Goal: Task Accomplishment & Management: Complete application form

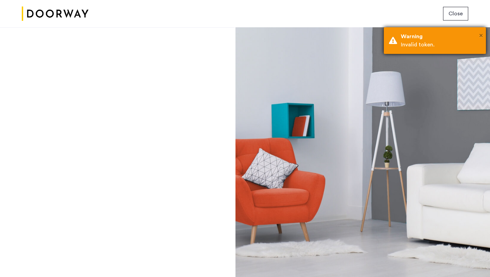
click at [481, 34] on span "×" at bounding box center [482, 35] width 4 height 7
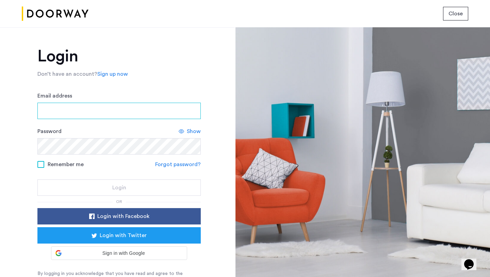
click at [102, 111] on input "Email address" at bounding box center [118, 111] width 163 height 16
type input "**********"
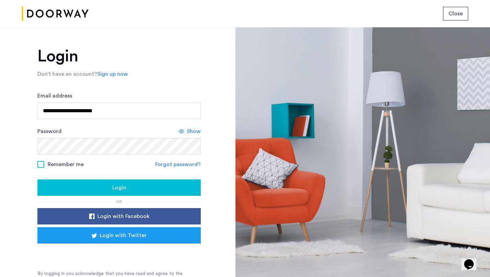
click at [103, 183] on div "Login" at bounding box center [119, 187] width 153 height 8
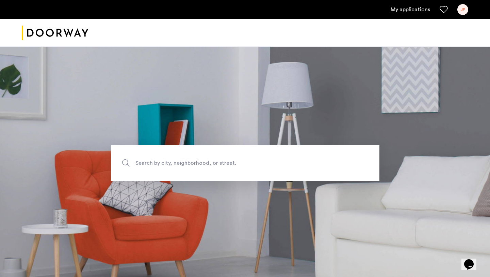
click at [400, 6] on link "My applications" at bounding box center [411, 9] width 40 height 8
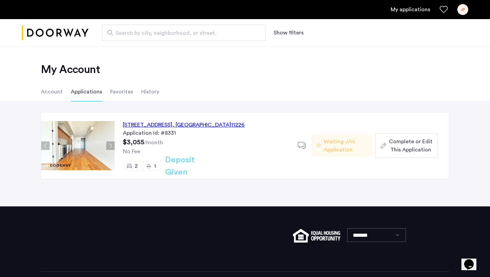
click at [338, 149] on span "Waiting JA's Application" at bounding box center [346, 145] width 44 height 16
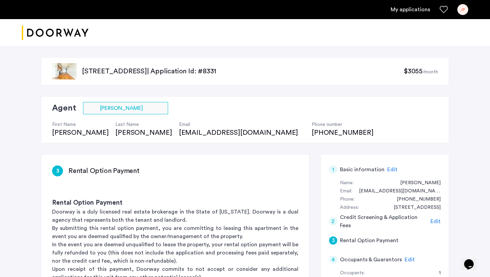
click at [409, 15] on div "My applications JP" at bounding box center [245, 9] width 490 height 19
click at [406, 10] on link "My applications" at bounding box center [411, 9] width 40 height 8
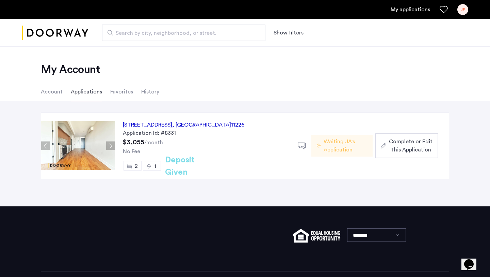
click at [303, 146] on icon at bounding box center [302, 145] width 9 height 9
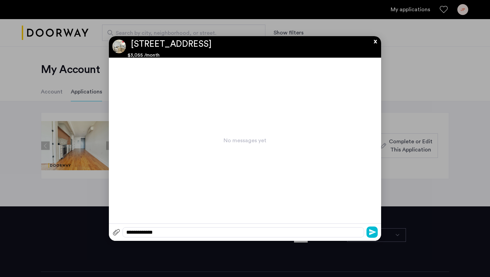
click at [373, 44] on app-conversation "**********" at bounding box center [245, 138] width 272 height 204
click at [375, 41] on button "x" at bounding box center [374, 39] width 10 height 7
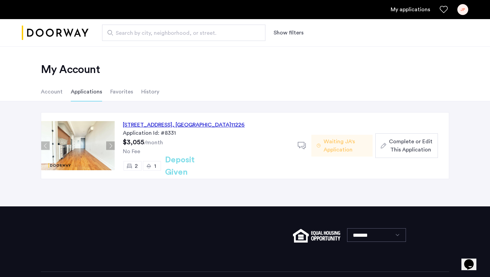
click at [152, 124] on div "250 Lenox Road, Unit 6A, Brooklyn , NY 11226" at bounding box center [184, 125] width 122 height 8
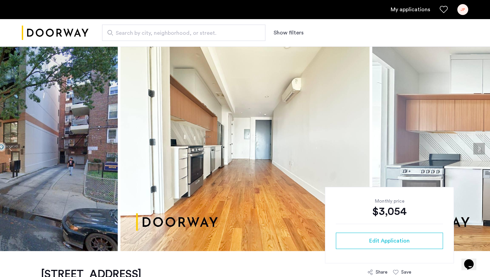
click at [408, 11] on link "My applications" at bounding box center [411, 9] width 40 height 8
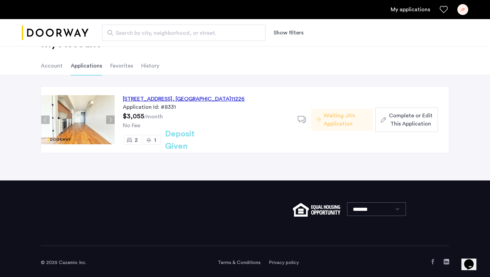
scroll to position [29, 0]
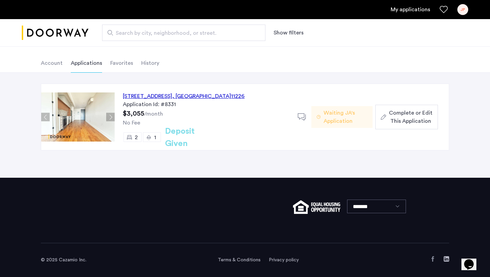
click at [384, 118] on icon "button" at bounding box center [383, 116] width 5 height 5
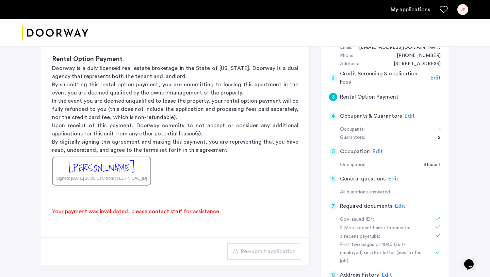
scroll to position [158, 0]
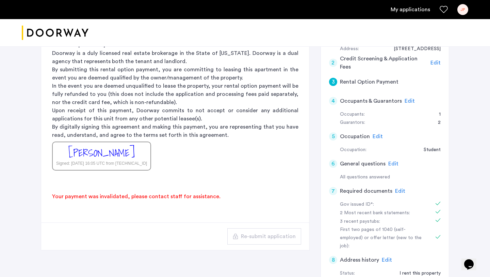
click at [186, 191] on div "Your payment was invalidated, please contact staff for assistance." at bounding box center [136, 196] width 191 height 30
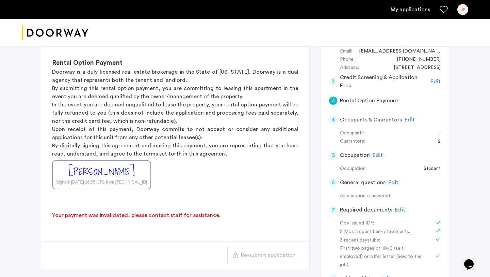
scroll to position [147, 0]
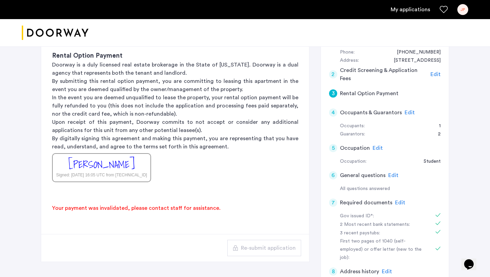
click at [405, 113] on span "Edit" at bounding box center [410, 112] width 10 height 5
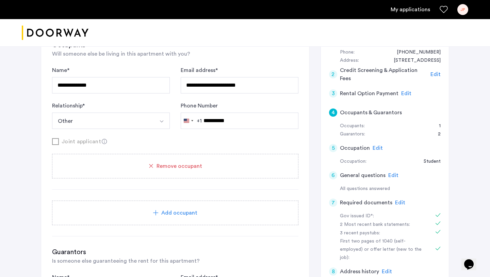
click at [414, 11] on link "My applications" at bounding box center [411, 9] width 40 height 8
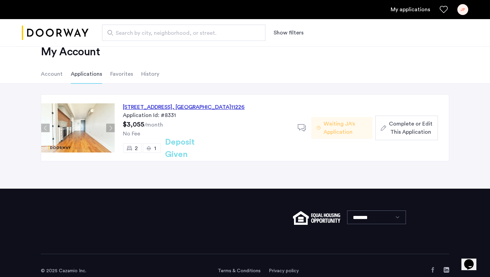
scroll to position [29, 0]
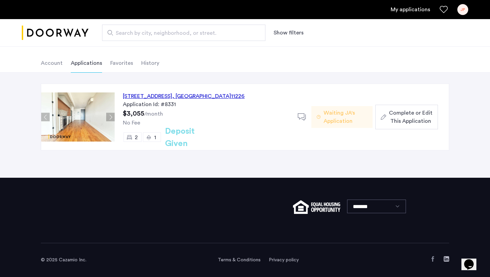
click at [324, 120] on span "Waiting JA's Application" at bounding box center [346, 117] width 44 height 16
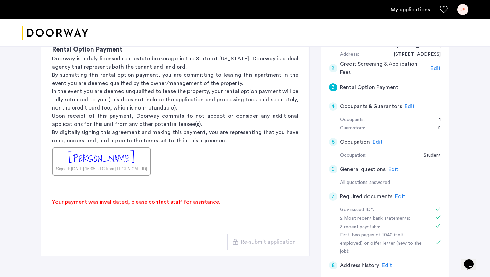
scroll to position [151, 0]
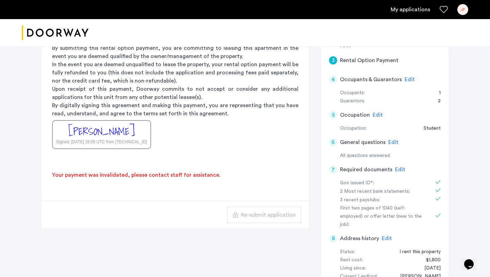
scroll to position [179, 0]
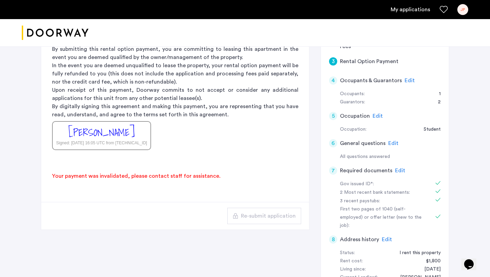
drag, startPoint x: 210, startPoint y: 176, endPoint x: 78, endPoint y: 181, distance: 132.2
click at [79, 181] on div "Your payment was invalidated, please contact staff for assistance." at bounding box center [136, 176] width 191 height 30
click at [78, 181] on div "Your payment was invalidated, please contact staff for assistance." at bounding box center [136, 176] width 191 height 30
drag, startPoint x: 53, startPoint y: 177, endPoint x: 238, endPoint y: 172, distance: 185.4
click at [239, 172] on app-rental-option-payment "3 Rental Option Payment Rental Option Payment Doorway is a duly licensed real e…" at bounding box center [175, 102] width 268 height 254
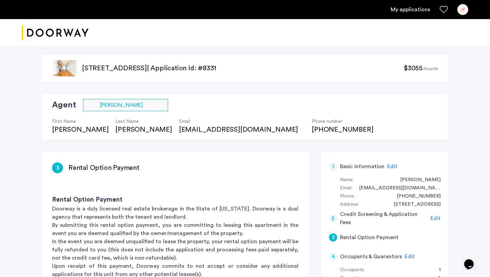
scroll to position [0, 0]
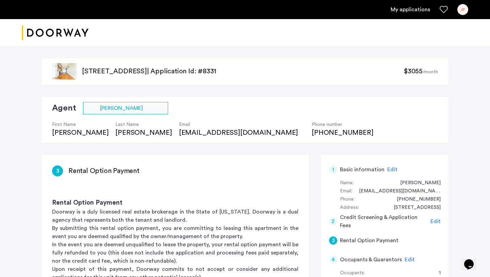
click at [411, 10] on link "My applications" at bounding box center [411, 9] width 40 height 8
